Goal: Information Seeking & Learning: Learn about a topic

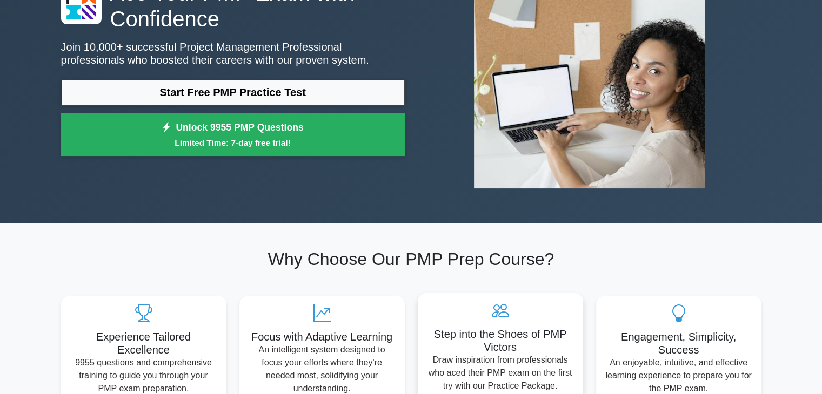
scroll to position [108, 0]
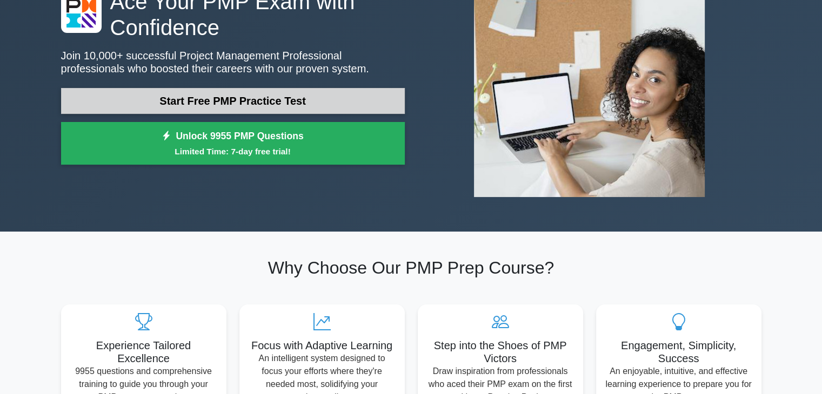
click at [295, 98] on link "Start Free PMP Practice Test" at bounding box center [233, 101] width 344 height 26
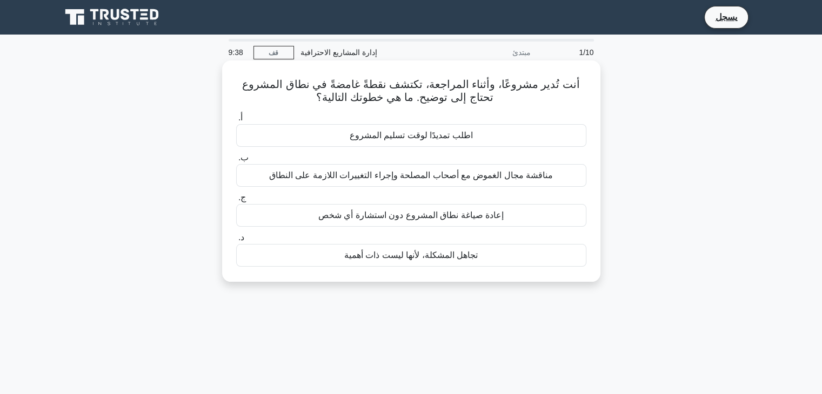
click at [497, 176] on font "مناقشة مجال الغموض مع أصحاب المصلحة وإجراء التغييرات اللازمة على النطاق" at bounding box center [411, 175] width 284 height 9
click at [236, 162] on input "ب. مناقشة مجال الغموض مع أصحاب المصلحة وإجراء التغييرات اللازمة على النطاق" at bounding box center [236, 158] width 0 height 7
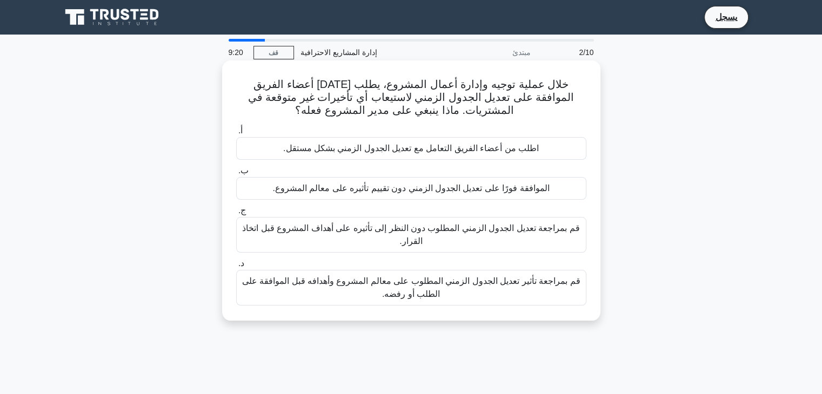
click at [481, 286] on font "قم بمراجعة تأثير تعديل الجدول الزمني المطلوب على معالم المشروع وأهدافه قبل المو…" at bounding box center [411, 288] width 338 height 22
click at [236, 267] on input "د. قم بمراجعة تأثير تعديل الجدول الزمني المطلوب على معالم المشروع وأهدافه قبل ا…" at bounding box center [236, 263] width 0 height 7
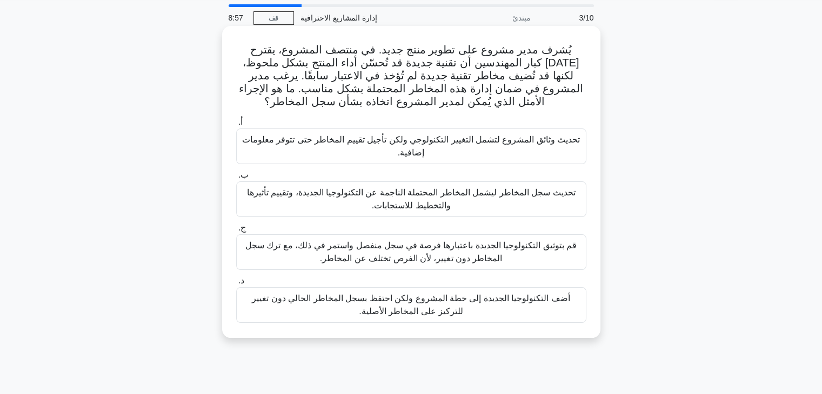
scroll to position [35, 0]
click at [437, 206] on font "تحديث سجل المخاطر ليشمل المخاطر المحتملة الناجمة عن التكنولوجيا الجديدة، وتقييم…" at bounding box center [411, 198] width 328 height 22
click at [236, 178] on input "ب. تحديث سجل المخاطر ليشمل المخاطر المحتملة الناجمة عن التكنولوجيا الجديدة، وتق…" at bounding box center [236, 174] width 0 height 7
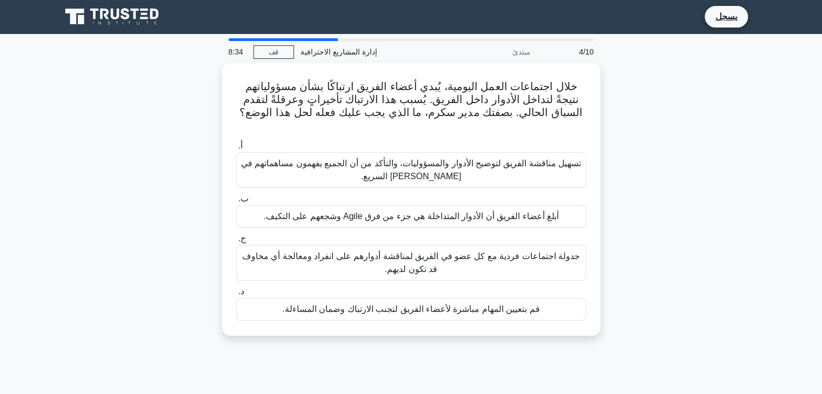
scroll to position [0, 0]
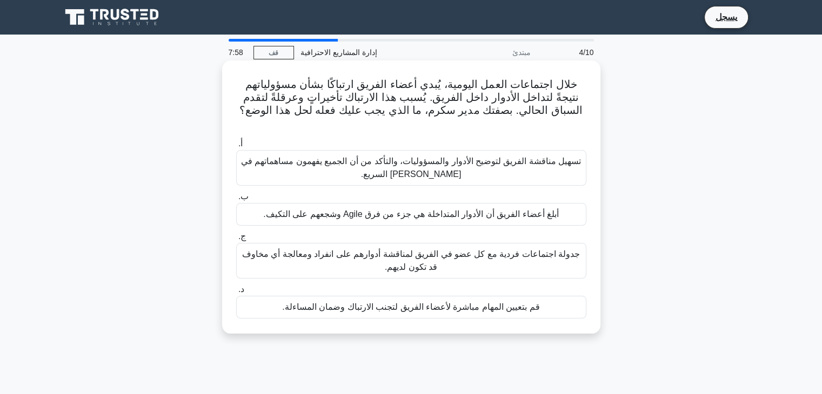
click at [433, 159] on font "تسهيل مناقشة الفريق لتوضيح الأدوار والمسؤوليات، والتأكد من أن الجميع يفهمون مسا…" at bounding box center [411, 168] width 340 height 22
click at [236, 147] on input "أ. تسهيل مناقشة الفريق لتوضيح الأدوار والمسؤوليات، والتأكد من أن الجميع يفهمون …" at bounding box center [236, 143] width 0 height 7
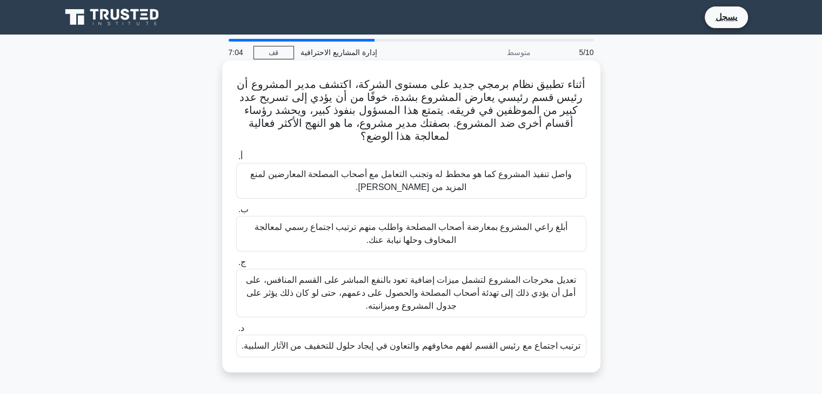
click at [497, 232] on font "أبلغ راعي المشروع بمعارضة أصحاب المصلحة واطلب منهم ترتيب اجتماع رسمي لمعالجة ال…" at bounding box center [410, 234] width 313 height 22
click at [236, 213] on input "ب. أبلغ راعي المشروع بمعارضة أصحاب المصلحة واطلب منهم ترتيب اجتماع رسمي لمعالجة…" at bounding box center [236, 209] width 0 height 7
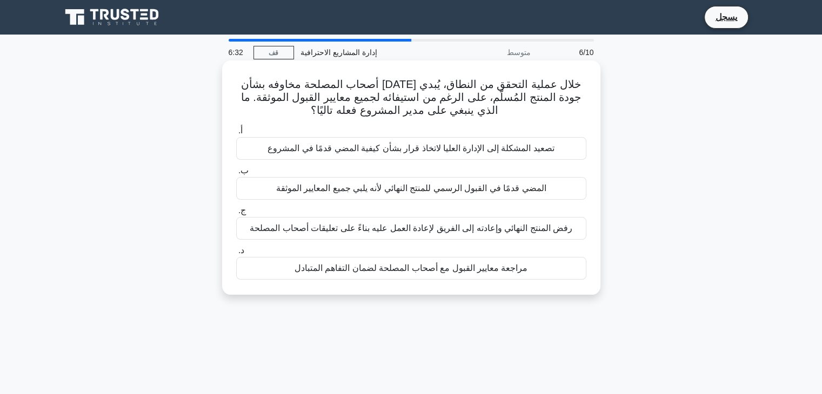
click at [471, 275] on div "مراجعة معايير القبول مع أصحاب المصلحة لضمان التفاهم المتبادل" at bounding box center [411, 268] width 350 height 23
click at [236, 254] on input "د. مراجعة معايير القبول مع أصحاب المصلحة لضمان التفاهم المتبادل" at bounding box center [236, 250] width 0 height 7
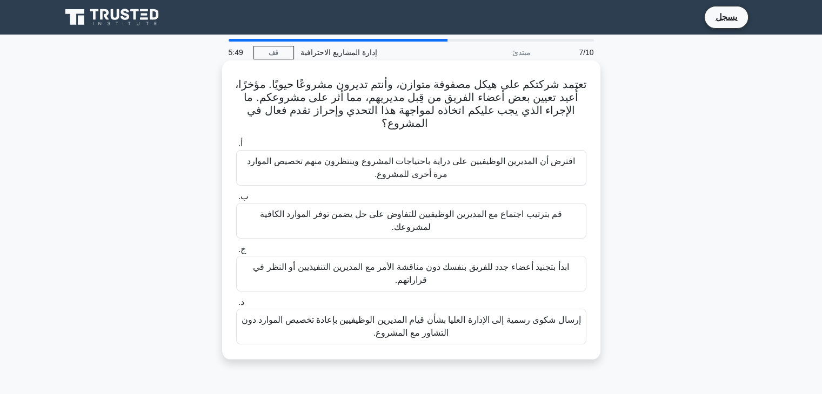
click at [425, 217] on font "قم بترتيب اجتماع مع المديرين الوظيفيين للتفاوض على حل يضمن توفر الموارد الكافية…" at bounding box center [411, 221] width 302 height 22
click at [236, 200] on input "ب. قم بترتيب اجتماع مع المديرين الوظيفيين للتفاوض على حل يضمن توفر الموارد الكا…" at bounding box center [236, 196] width 0 height 7
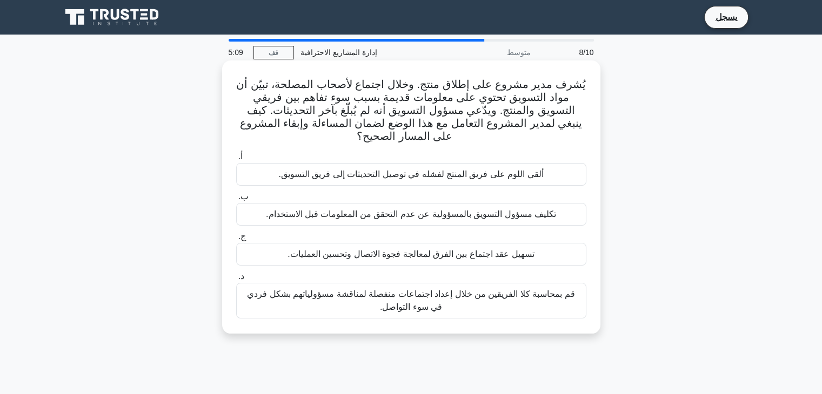
click at [458, 256] on font "تسهيل عقد اجتماع بين الفرق لمعالجة فجوة الاتصال وتحسين العمليات." at bounding box center [410, 254] width 246 height 9
click at [236, 240] on input "ج. تسهيل عقد اجتماع بين الفرق لمعالجة فجوة الاتصال وتحسين العمليات." at bounding box center [236, 236] width 0 height 7
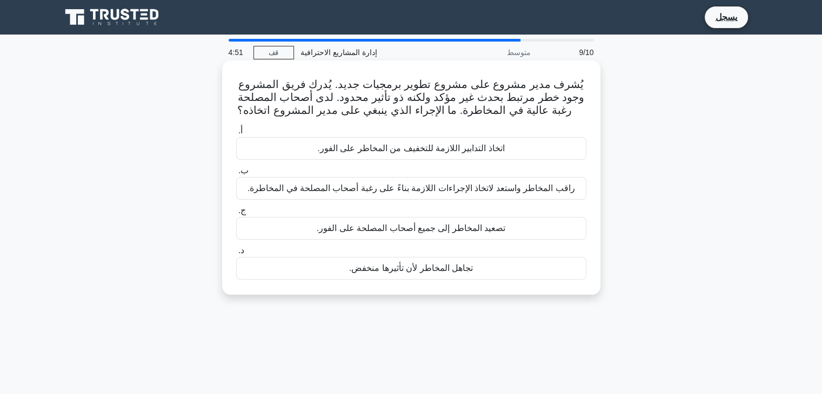
click at [454, 190] on font "راقب المخاطر واستعد لاتخاذ الإجراءات اللازمة بناءً على رغبة أصحاب المصلحة في ال…" at bounding box center [410, 188] width 327 height 9
click at [236, 174] on input "ب. راقب المخاطر واستعد لاتخاذ الإجراءات اللازمة بناءً على رغبة أصحاب المصلحة في…" at bounding box center [236, 170] width 0 height 7
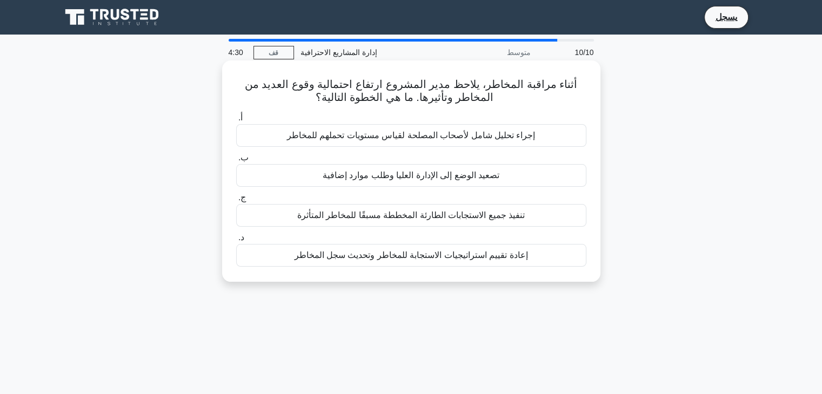
click at [451, 140] on font "إجراء تحليل شامل لأصحاب المصلحة لقياس مستويات تحملهم للمخاطر" at bounding box center [411, 135] width 249 height 9
click at [236, 122] on input "أ. إجراء تحليل شامل لأصحاب المصلحة لقياس مستويات تحملهم للمخاطر" at bounding box center [236, 118] width 0 height 7
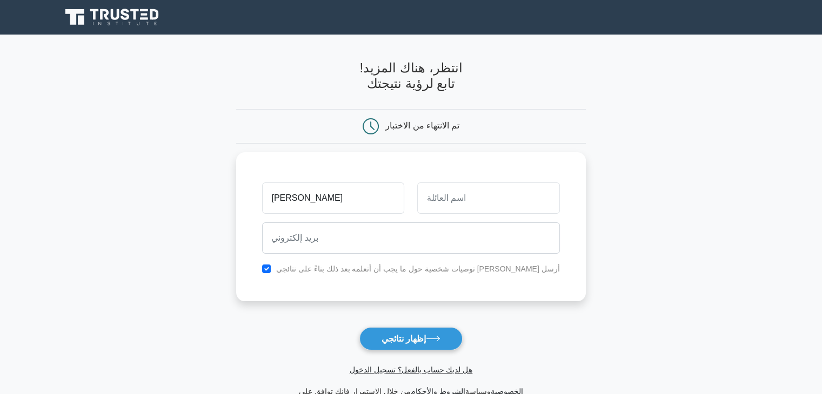
type input "sameh"
type input "jreas"
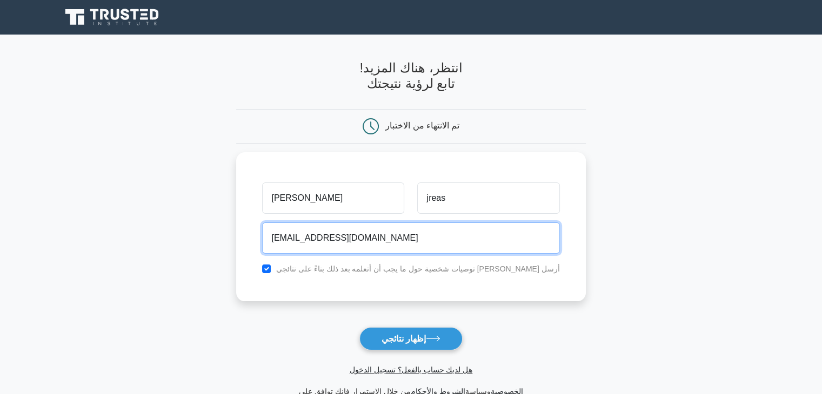
type input "samehjres@gmail.com"
click at [359, 327] on button "إظهار نتائجي" at bounding box center [410, 338] width 103 height 23
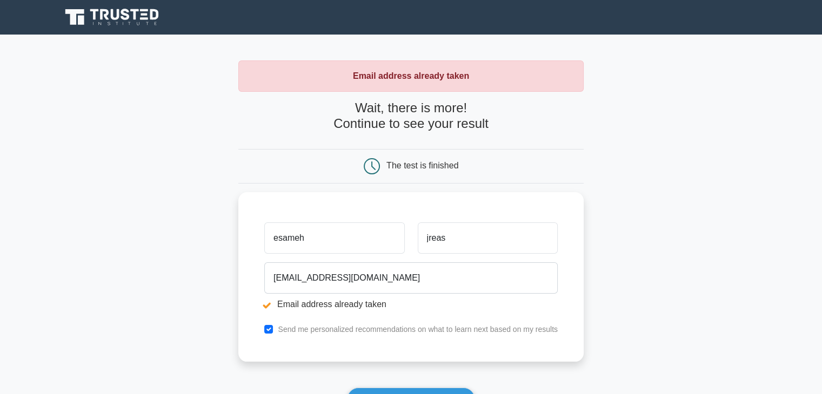
type input "esameh"
click at [347, 388] on button "Show my results" at bounding box center [410, 399] width 127 height 23
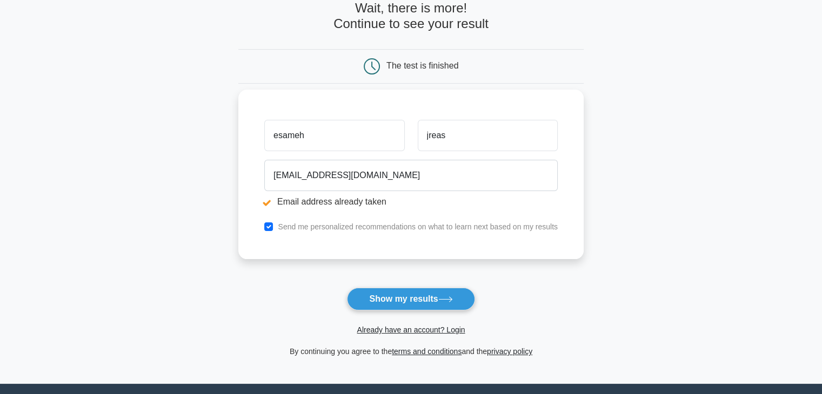
scroll to position [100, 0]
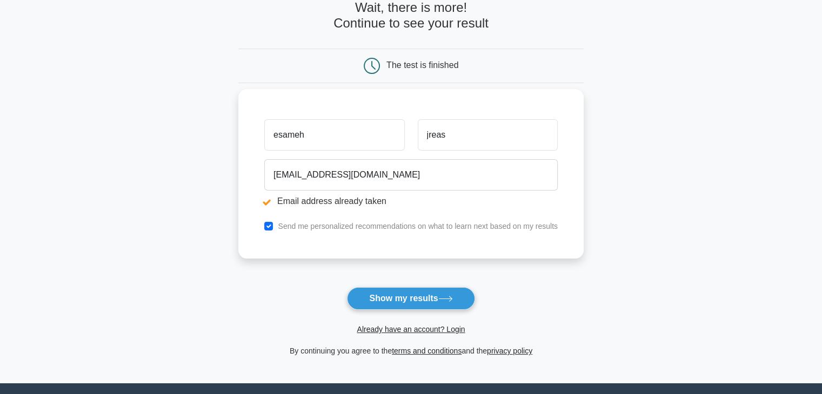
click at [358, 124] on input "esameh" at bounding box center [334, 134] width 140 height 31
type input "e"
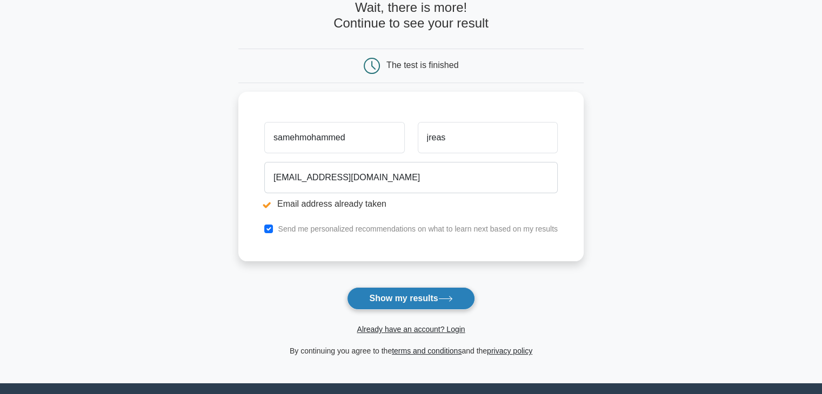
type input "samehmohammed"
click at [389, 300] on button "Show my results" at bounding box center [410, 298] width 127 height 23
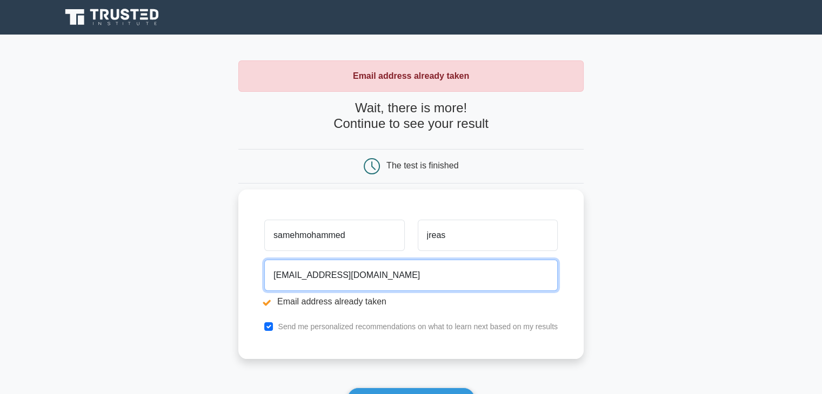
click at [372, 284] on input "samehjres@gmail.com" at bounding box center [410, 275] width 293 height 31
click at [372, 284] on input "[EMAIL_ADDRESS][DOMAIN_NAME]" at bounding box center [410, 275] width 293 height 31
type input "jreas.hub@gmail.com"
click at [347, 388] on button "Show my results" at bounding box center [410, 399] width 127 height 23
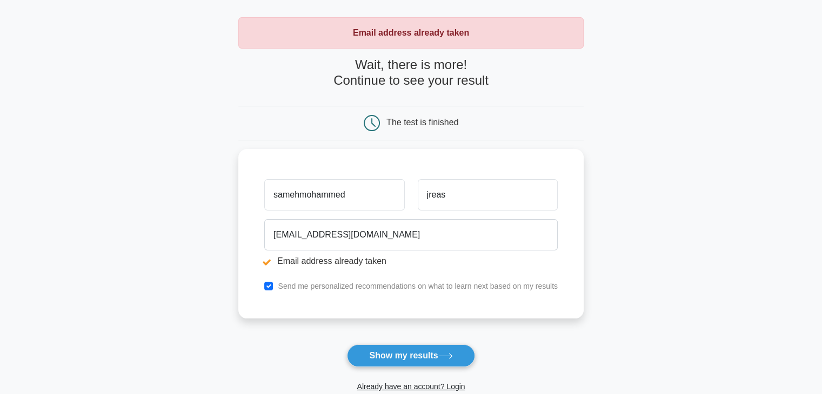
scroll to position [131, 0]
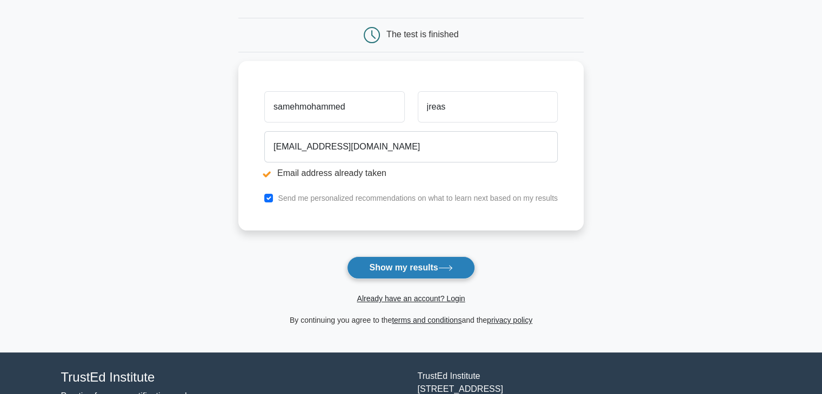
click at [377, 269] on button "Show my results" at bounding box center [410, 268] width 127 height 23
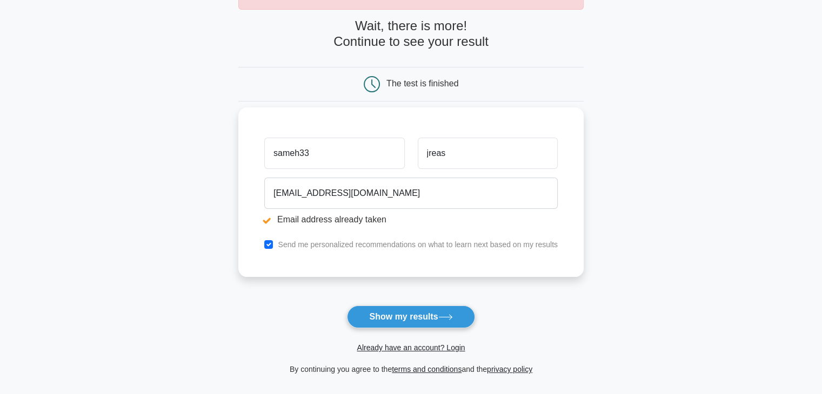
scroll to position [93, 0]
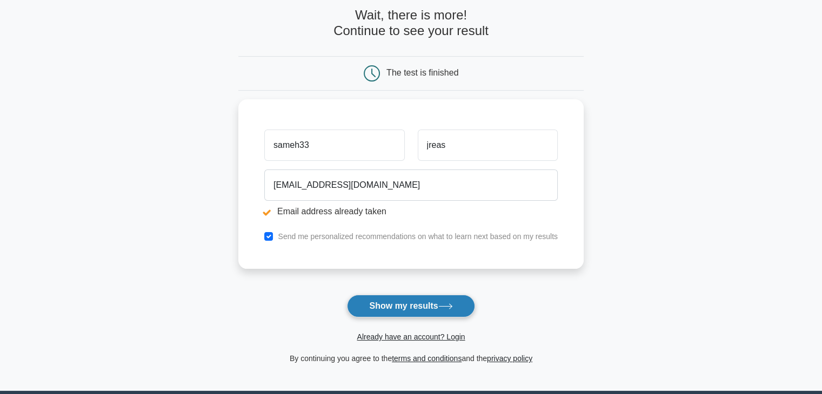
type input "sameh33"
click at [381, 299] on button "Show my results" at bounding box center [410, 306] width 127 height 23
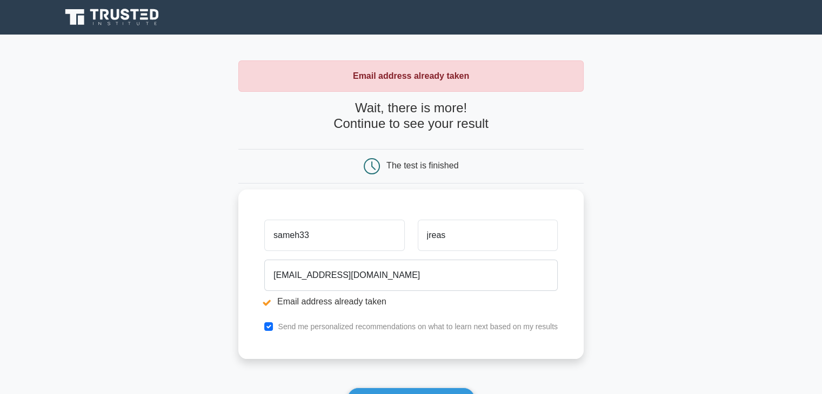
click at [343, 243] on input "sameh33" at bounding box center [334, 235] width 140 height 31
type input "sameeeh"
click at [347, 388] on button "Show my results" at bounding box center [410, 399] width 127 height 23
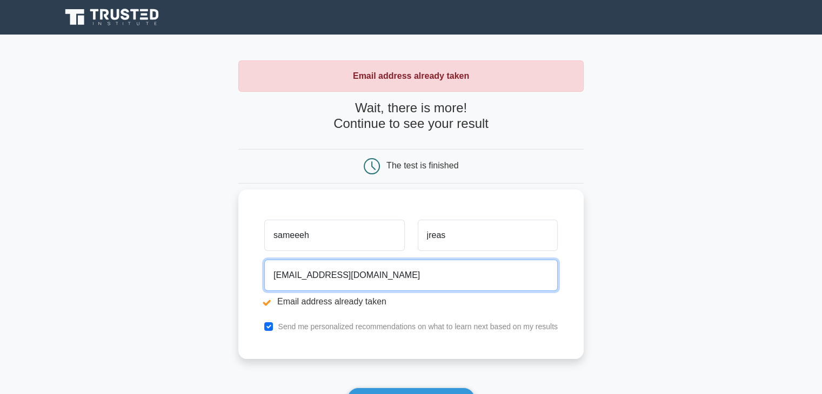
click at [377, 275] on input "[EMAIL_ADDRESS][DOMAIN_NAME]" at bounding box center [410, 275] width 293 height 31
type input "[EMAIL_ADDRESS][DOMAIN_NAME]"
click at [347, 388] on button "Show my results" at bounding box center [410, 399] width 127 height 23
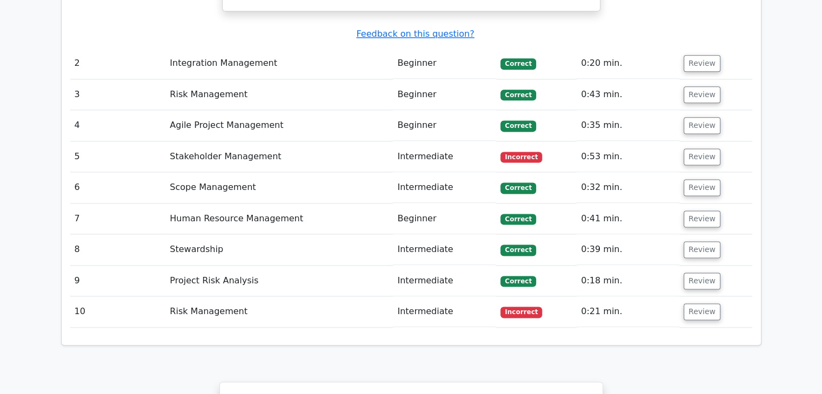
scroll to position [1411, 0]
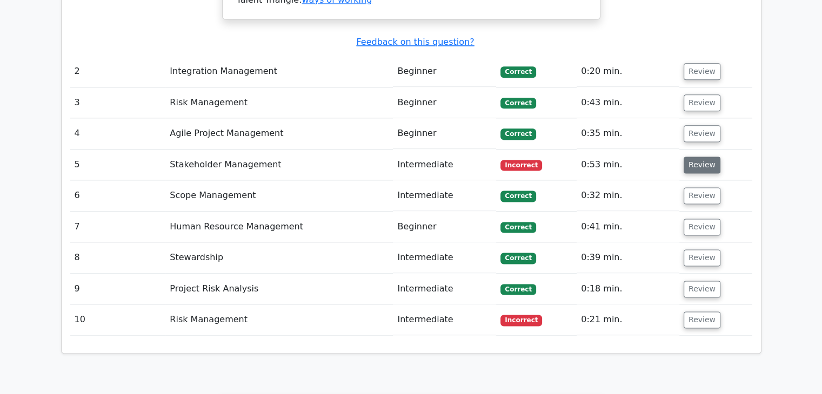
click at [692, 157] on button "Review" at bounding box center [701, 165] width 37 height 17
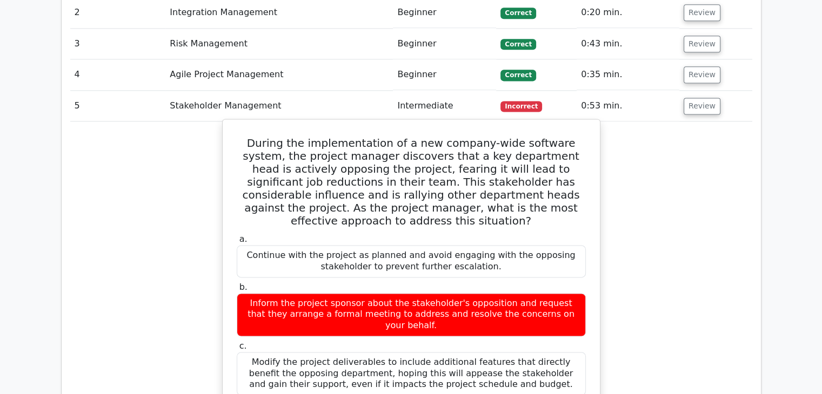
scroll to position [1471, 0]
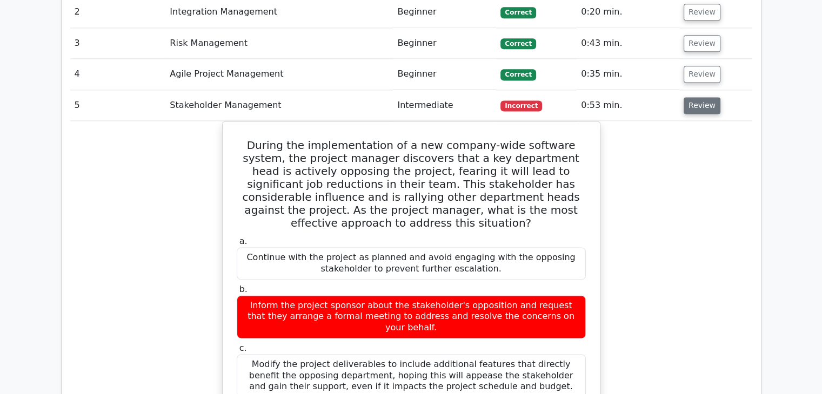
click at [709, 97] on button "Review" at bounding box center [701, 105] width 37 height 17
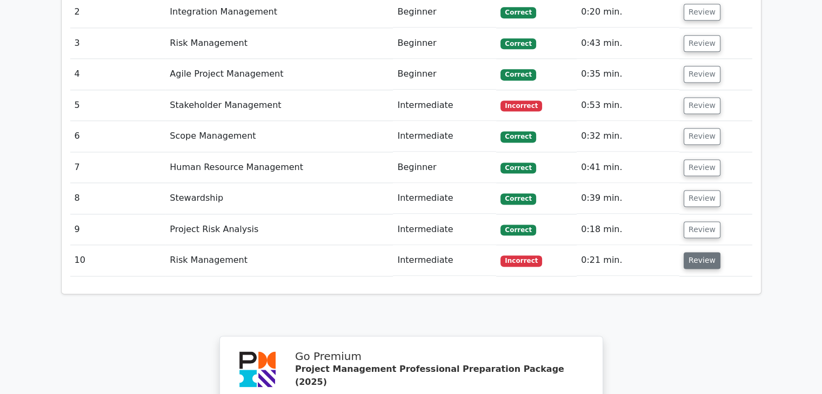
click at [686, 252] on button "Review" at bounding box center [701, 260] width 37 height 17
click at [687, 252] on button "Review" at bounding box center [701, 260] width 37 height 17
click at [703, 252] on button "Review" at bounding box center [701, 260] width 37 height 17
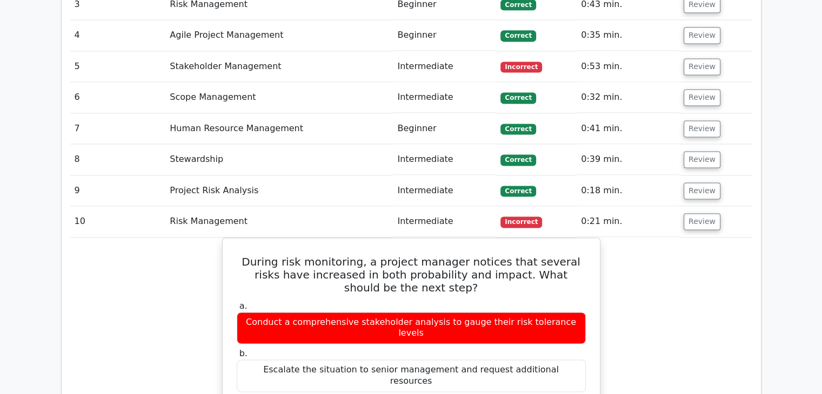
scroll to position [1508, 0]
